Goal: Communication & Community: Share content

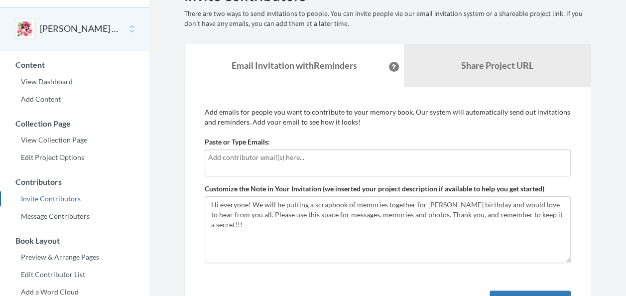
scroll to position [59, 0]
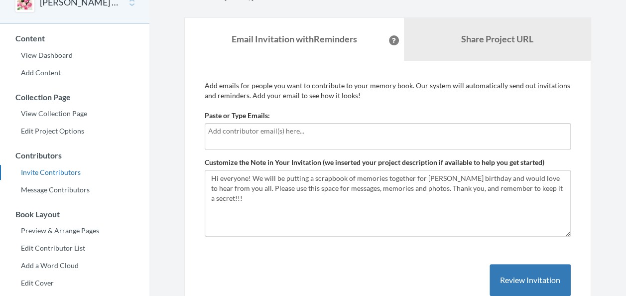
click at [347, 126] on input "text" at bounding box center [387, 130] width 359 height 11
type input "[EMAIL_ADDRESS][DOMAIN_NAME]"
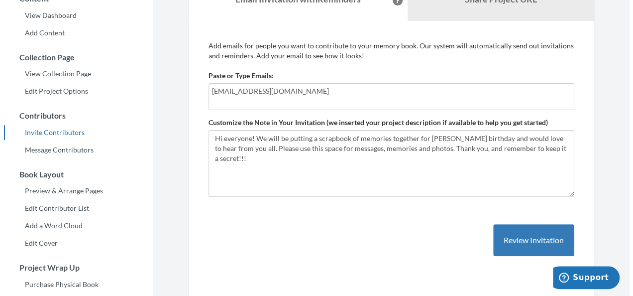
scroll to position [106, 0]
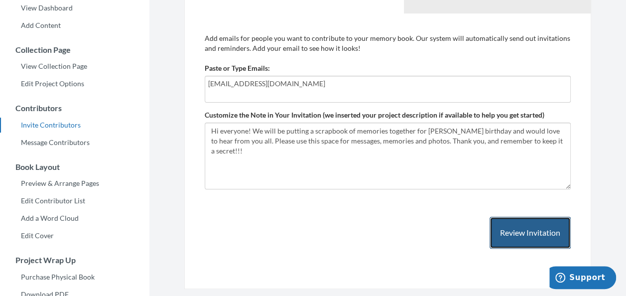
click at [508, 231] on button "Review Invitation" at bounding box center [529, 233] width 81 height 32
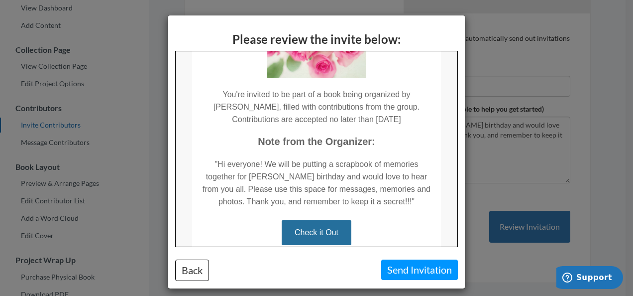
scroll to position [196, 0]
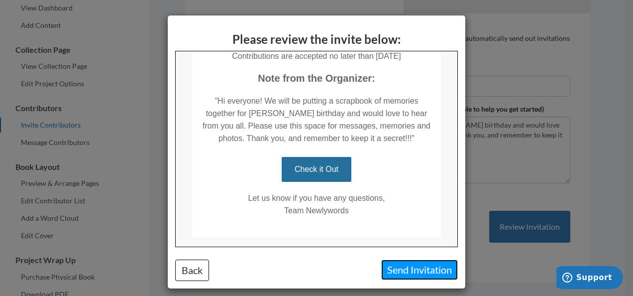
click at [411, 267] on button "Send Invitation" at bounding box center [419, 269] width 77 height 20
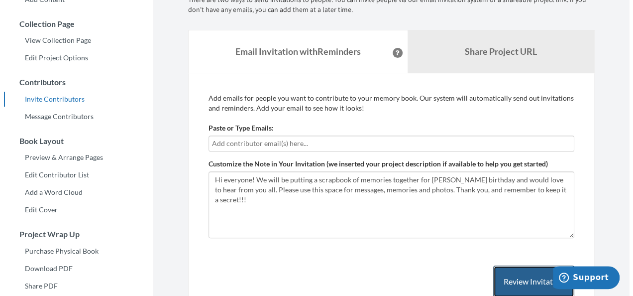
scroll to position [158, 0]
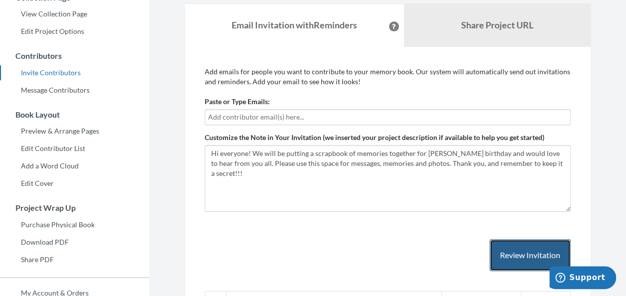
click at [526, 252] on button "Review Invitation" at bounding box center [529, 255] width 81 height 32
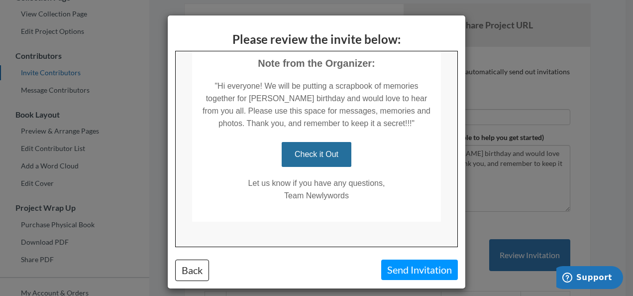
scroll to position [219, 0]
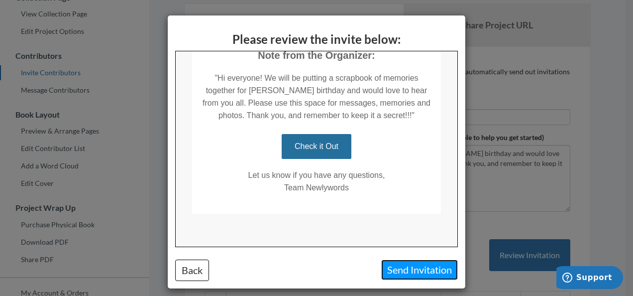
click at [423, 267] on button "Send Invitation" at bounding box center [419, 269] width 77 height 20
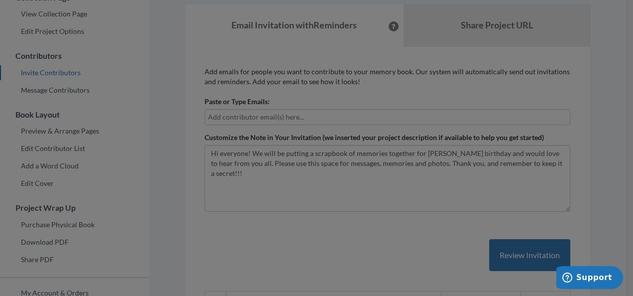
scroll to position [0, 0]
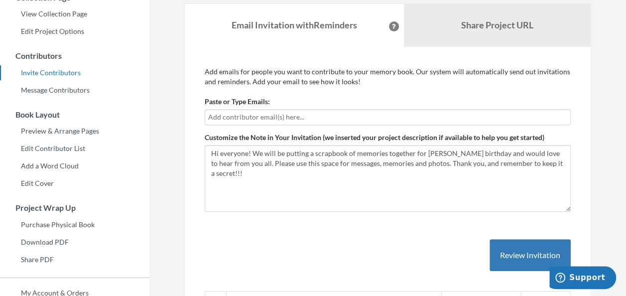
click at [331, 112] on input "text" at bounding box center [387, 117] width 359 height 11
type input "[EMAIL_ADDRESS][DOMAIN_NAME]"
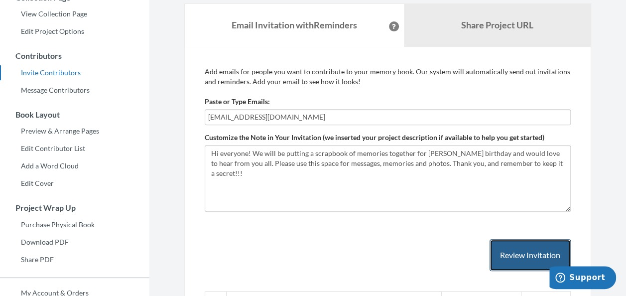
click at [520, 239] on button "Review Invitation" at bounding box center [529, 255] width 81 height 32
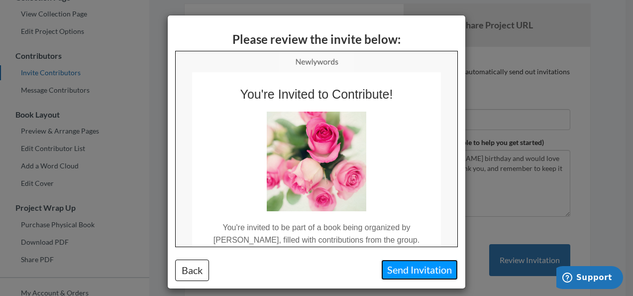
click at [405, 275] on button "Send Invitation" at bounding box center [419, 269] width 77 height 20
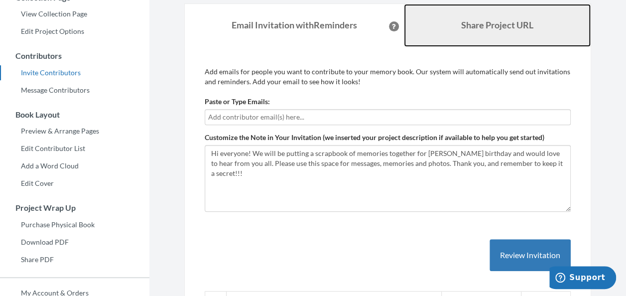
click at [506, 34] on link "Share Project URL" at bounding box center [497, 25] width 187 height 43
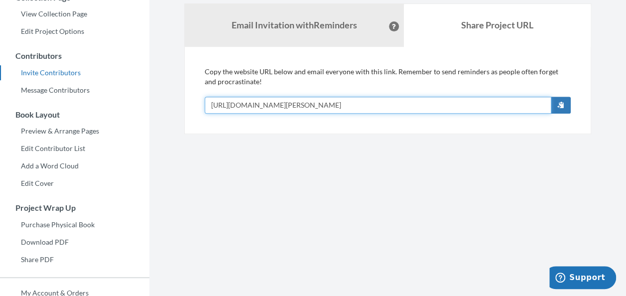
click at [359, 110] on input "[URL][DOMAIN_NAME][PERSON_NAME]" at bounding box center [378, 105] width 346 height 17
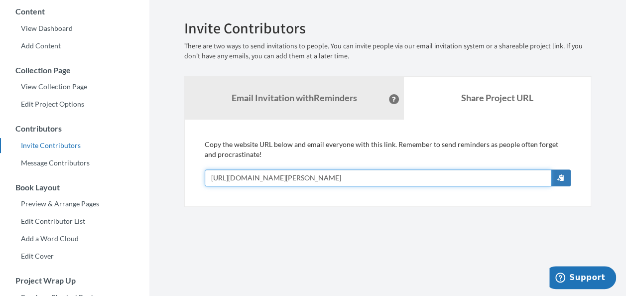
scroll to position [81, 0]
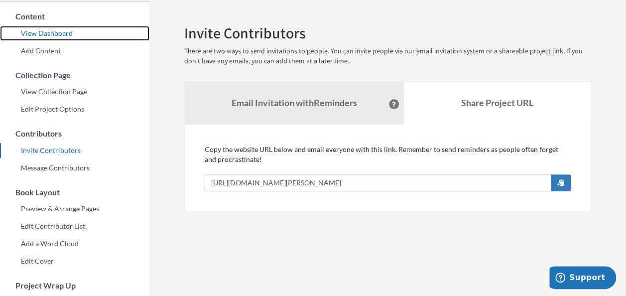
click at [63, 33] on link "View Dashboard" at bounding box center [74, 33] width 149 height 15
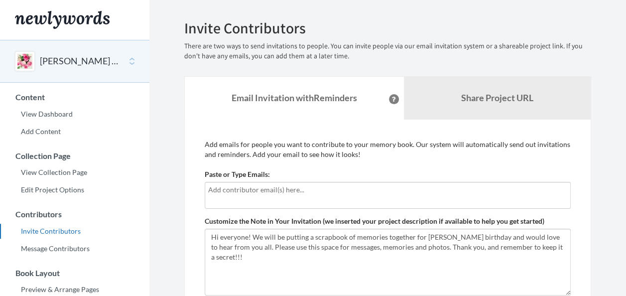
click at [304, 183] on div at bounding box center [388, 195] width 366 height 27
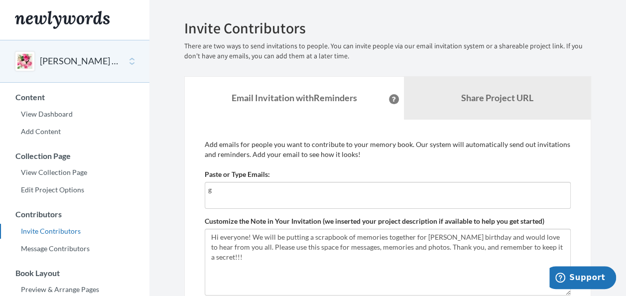
type input "gemma_kershaw@icloud.com"
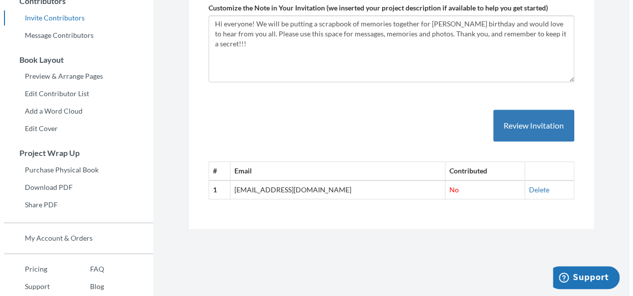
scroll to position [214, 0]
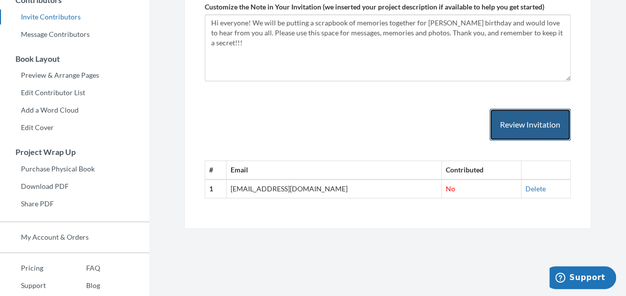
click at [523, 122] on button "Review Invitation" at bounding box center [529, 125] width 81 height 32
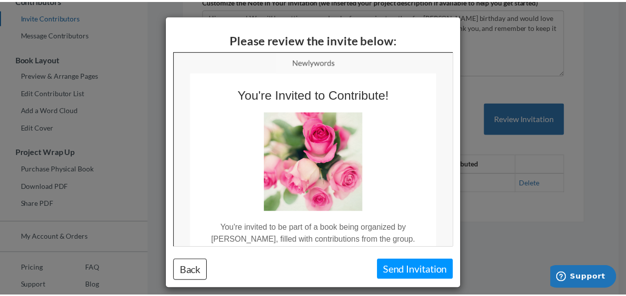
scroll to position [0, 0]
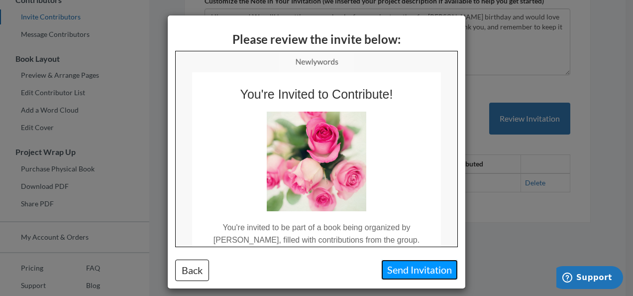
click at [429, 270] on button "Send Invitation" at bounding box center [419, 269] width 77 height 20
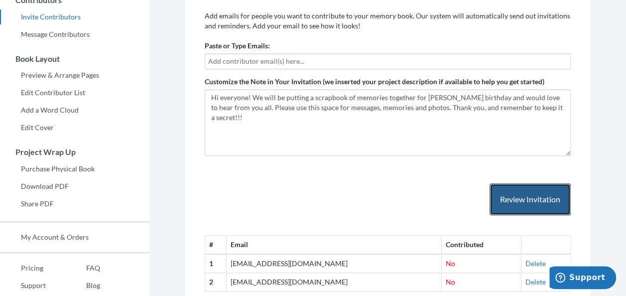
scroll to position [243, 0]
